Goal: Task Accomplishment & Management: Use online tool/utility

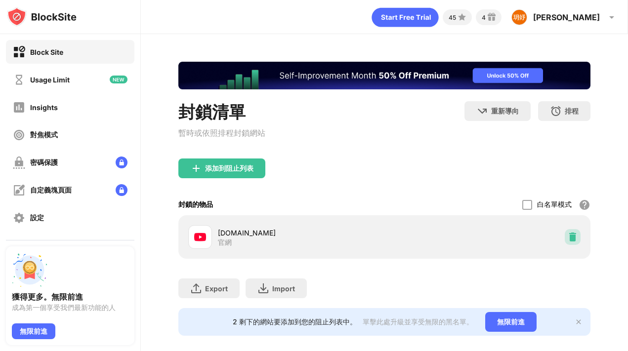
click at [571, 240] on img at bounding box center [572, 237] width 10 height 10
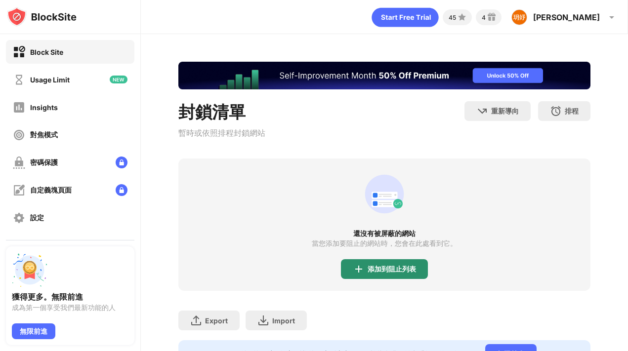
click at [370, 261] on div "添加到阻止列表" at bounding box center [384, 269] width 87 height 20
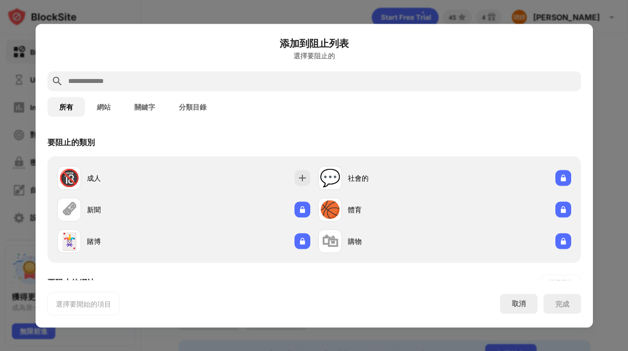
click at [101, 104] on button "網站" at bounding box center [104, 107] width 38 height 20
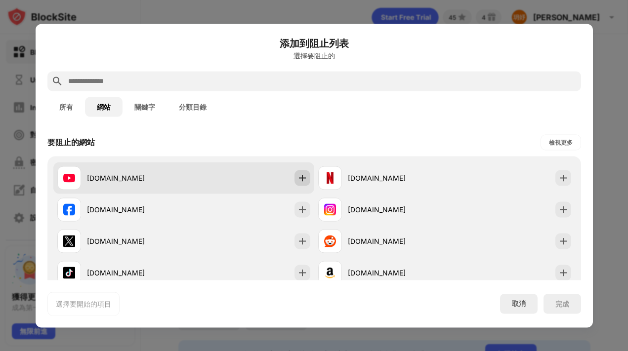
click at [305, 174] on img at bounding box center [302, 178] width 10 height 10
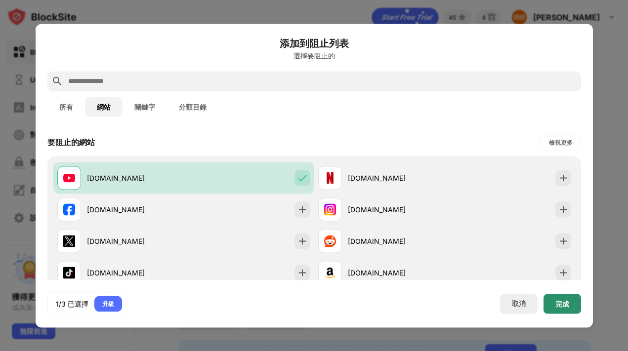
click at [569, 302] on div "完成" at bounding box center [562, 304] width 38 height 20
